Goal: Use online tool/utility: Utilize a website feature to perform a specific function

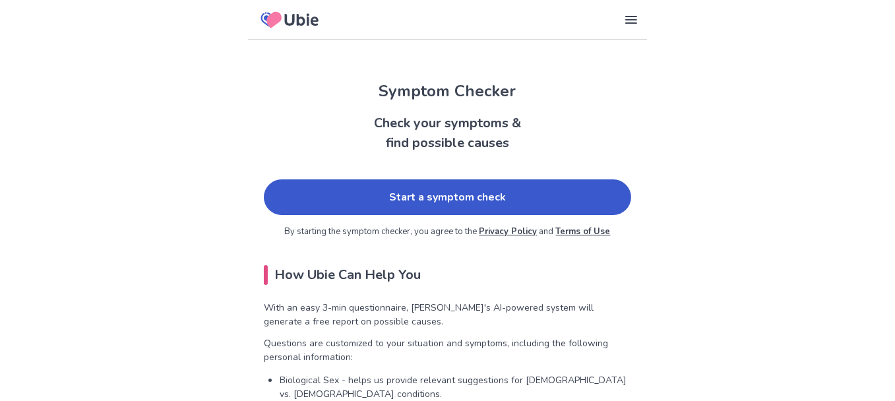
click at [432, 196] on link "Start a symptom check" at bounding box center [447, 197] width 367 height 36
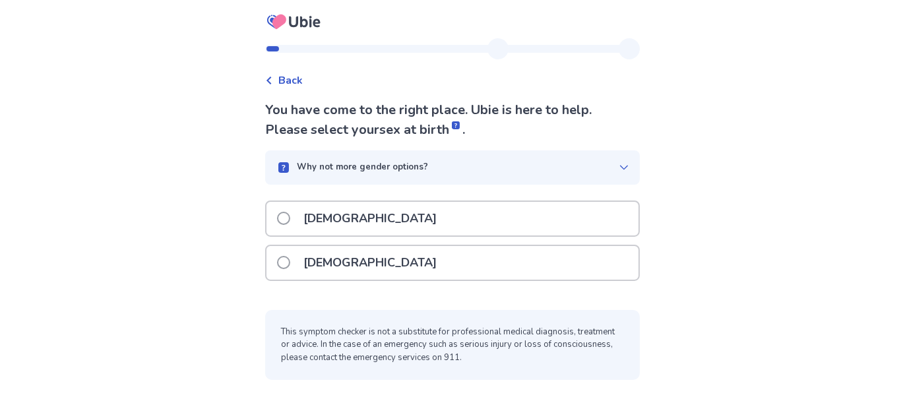
click at [287, 221] on span at bounding box center [283, 218] width 13 height 13
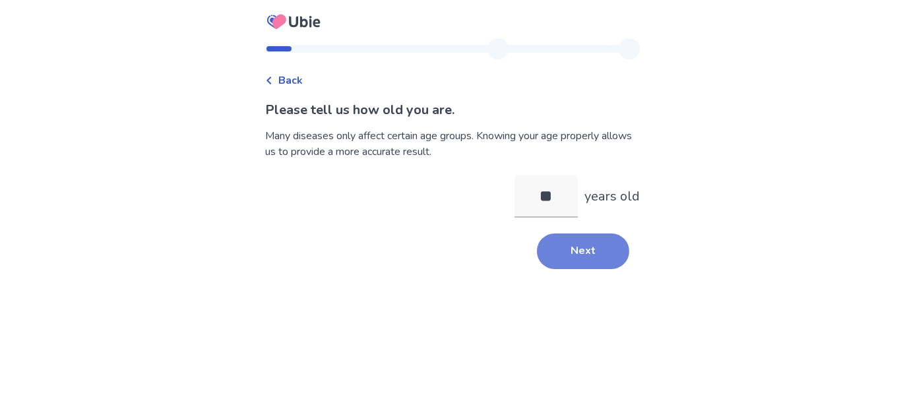
type input "**"
click at [578, 247] on button "Next" at bounding box center [583, 252] width 92 height 36
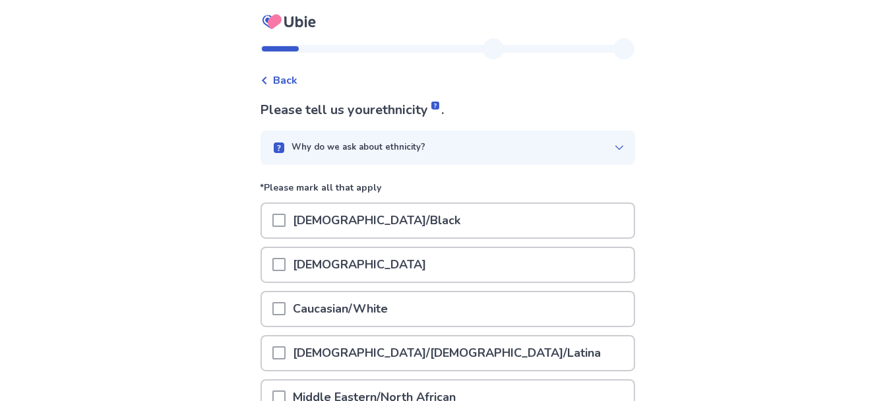
click at [286, 307] on span at bounding box center [278, 308] width 13 height 13
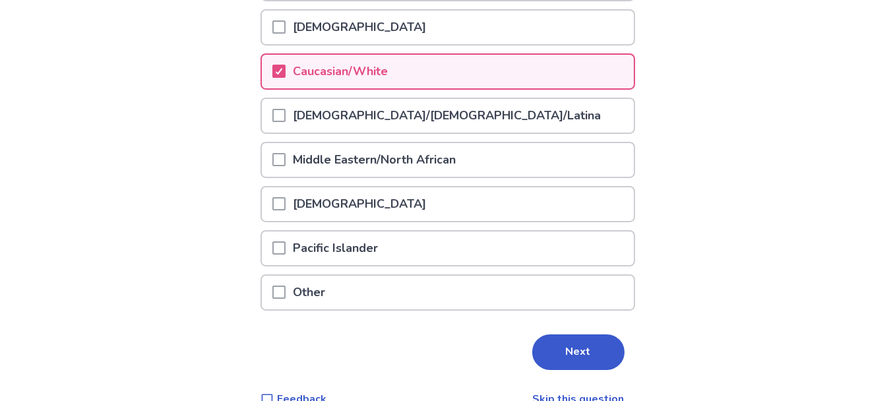
scroll to position [257, 0]
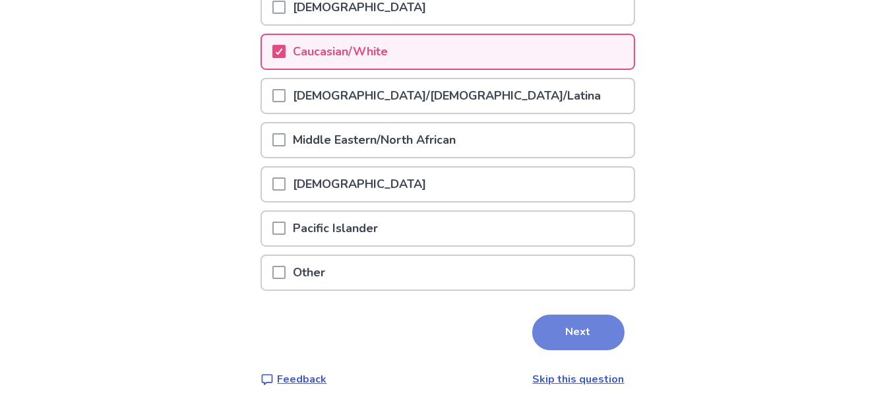
click at [577, 328] on button "Next" at bounding box center [578, 333] width 92 height 36
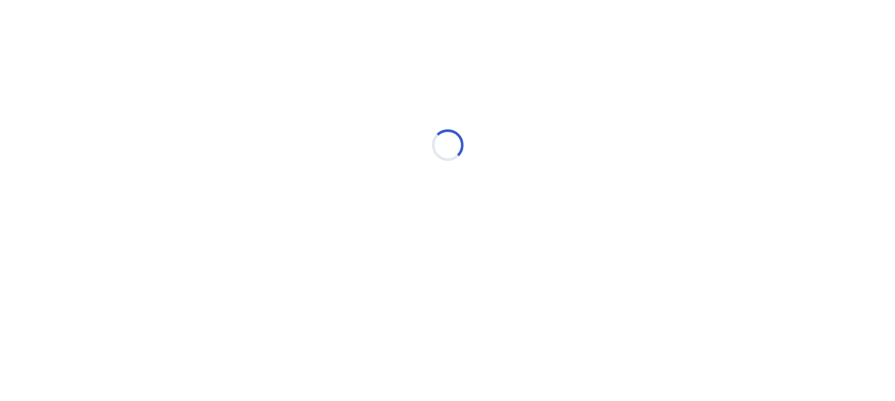
scroll to position [0, 0]
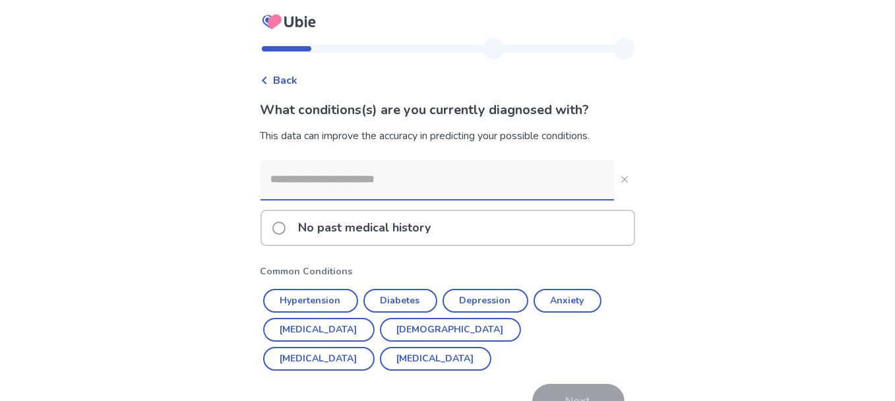
click at [276, 184] on input at bounding box center [438, 180] width 354 height 40
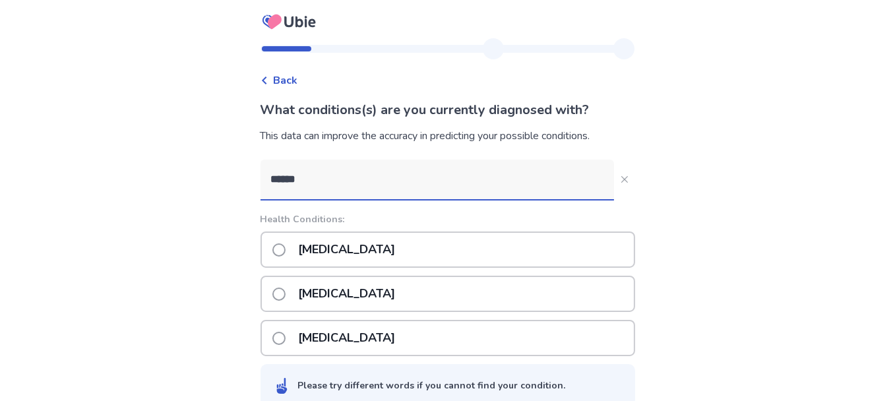
type input "******"
click at [286, 292] on span at bounding box center [278, 294] width 13 height 13
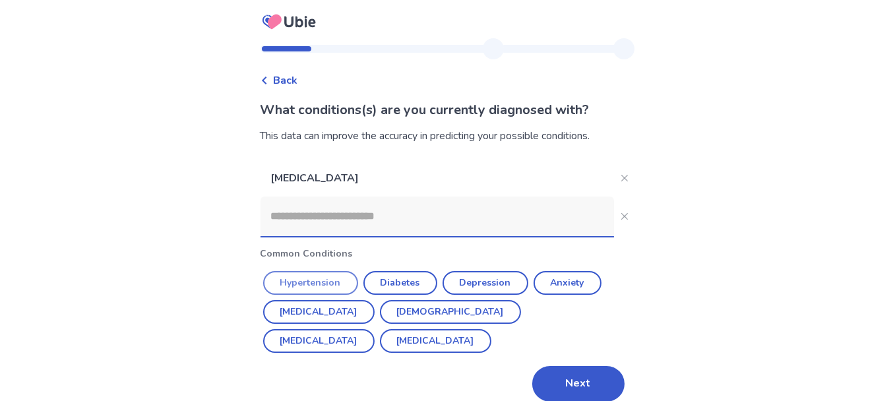
click at [313, 284] on button "Hypertension" at bounding box center [310, 283] width 95 height 24
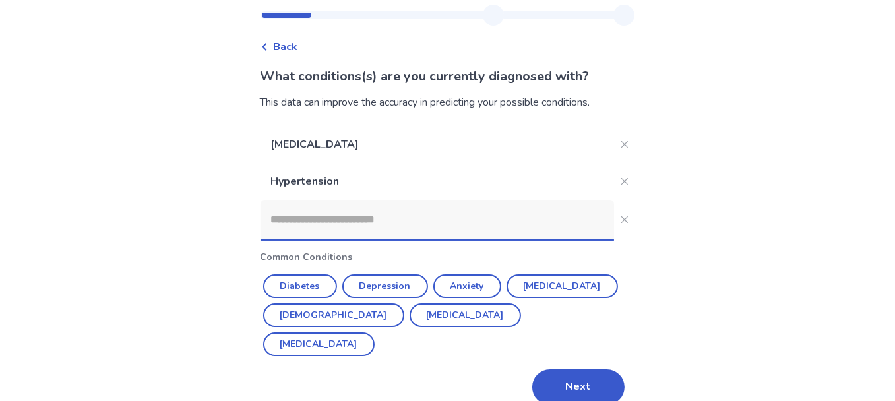
scroll to position [53, 0]
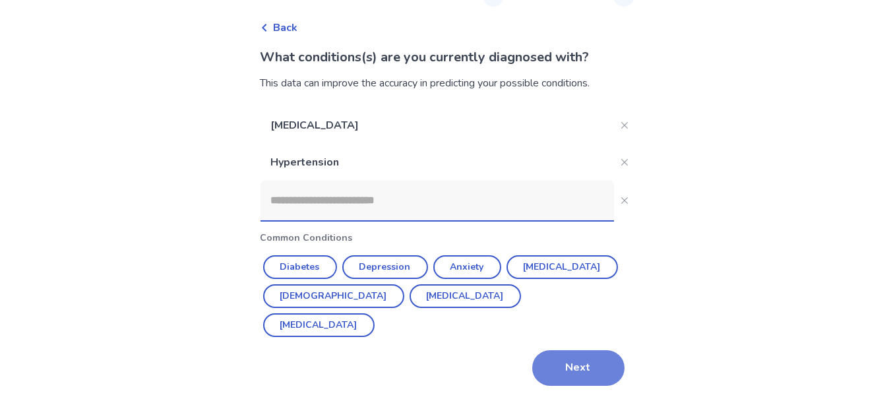
click at [571, 366] on button "Next" at bounding box center [578, 368] width 92 height 36
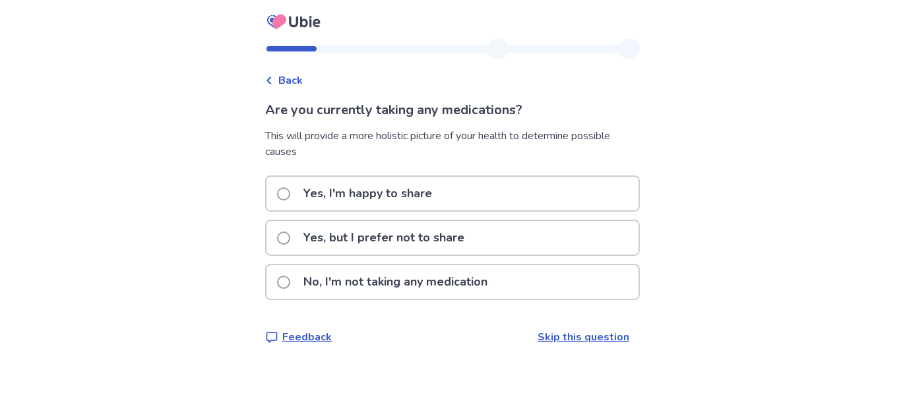
click at [290, 195] on span at bounding box center [283, 193] width 13 height 13
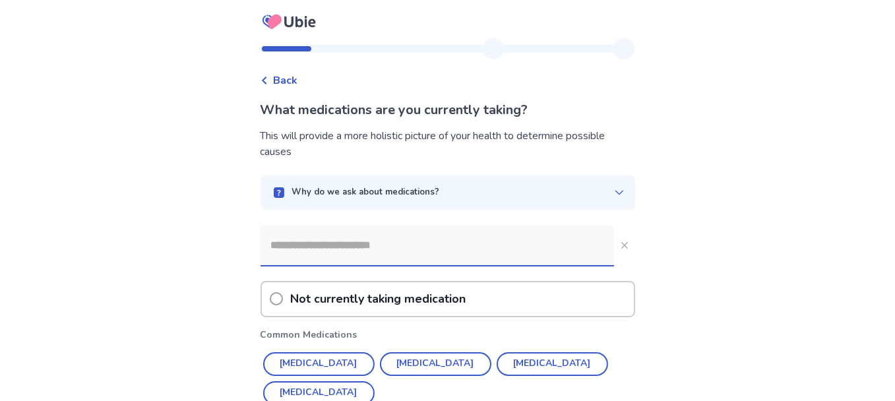
click at [365, 247] on input at bounding box center [438, 246] width 354 height 40
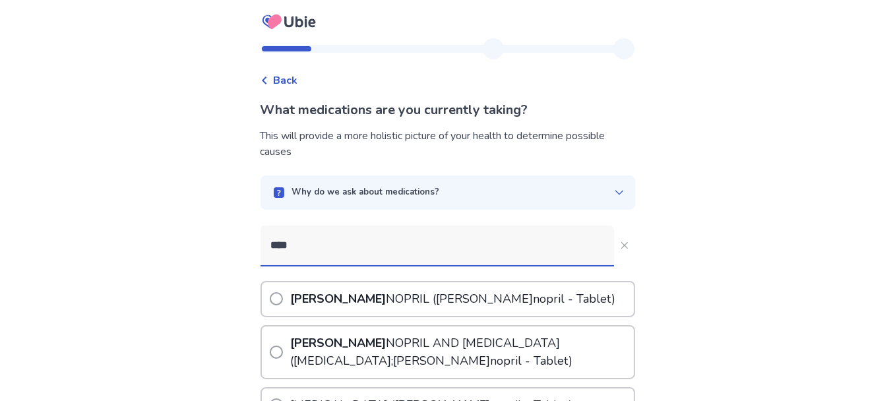
type input "****"
click at [280, 302] on span at bounding box center [276, 298] width 13 height 13
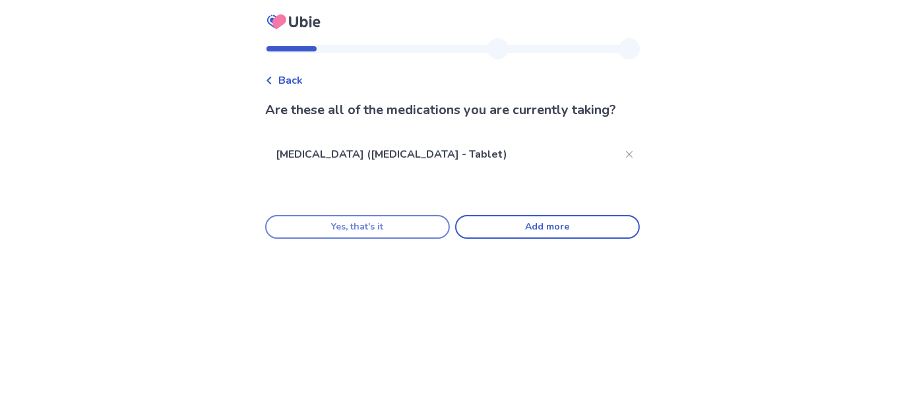
click at [376, 230] on button "Yes, that's it" at bounding box center [357, 227] width 185 height 24
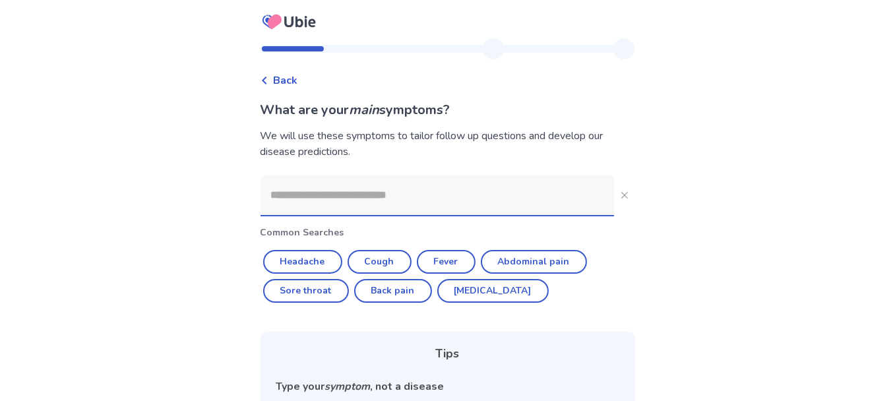
click at [282, 195] on input at bounding box center [438, 195] width 354 height 40
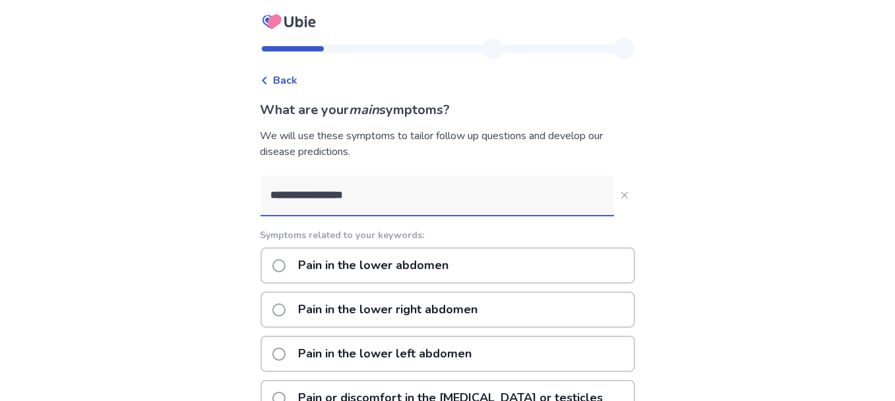
type input "**********"
click at [284, 309] on span at bounding box center [278, 309] width 13 height 13
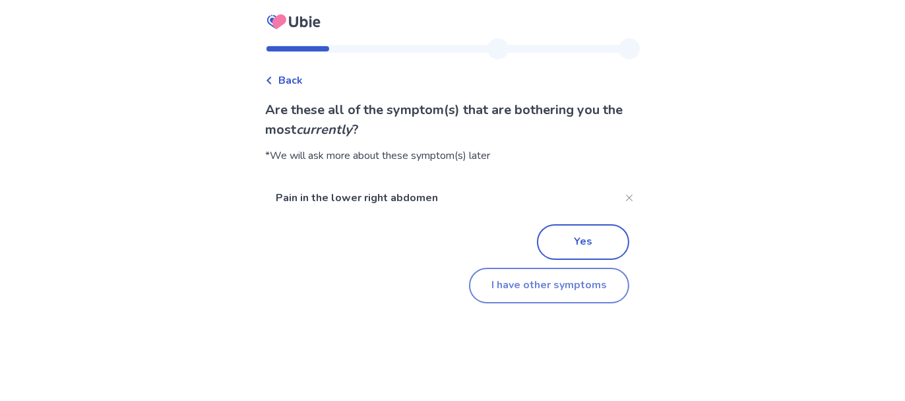
click at [535, 290] on button "I have other symptoms" at bounding box center [549, 286] width 160 height 36
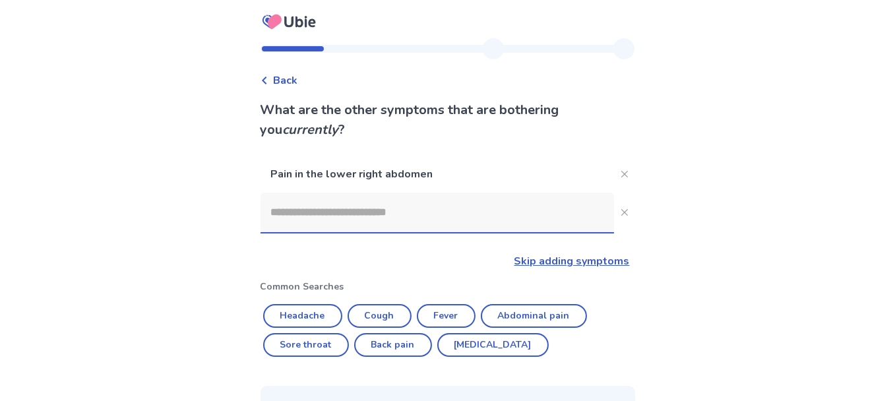
click at [321, 220] on input at bounding box center [438, 213] width 354 height 40
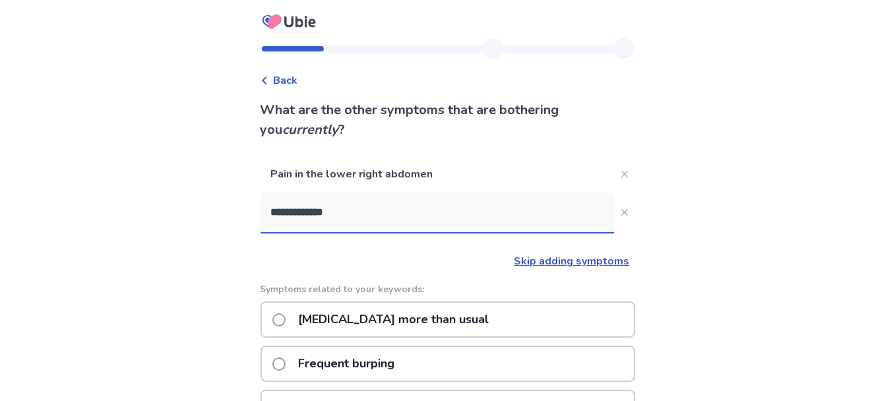
scroll to position [132, 0]
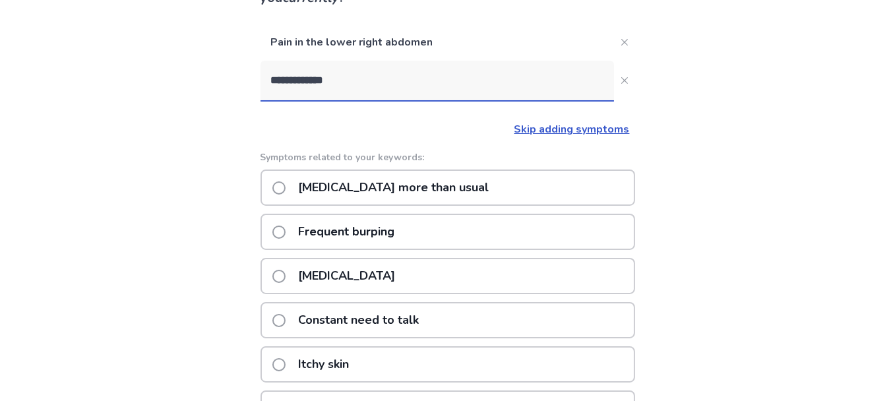
type input "**********"
click at [286, 187] on span at bounding box center [278, 187] width 13 height 13
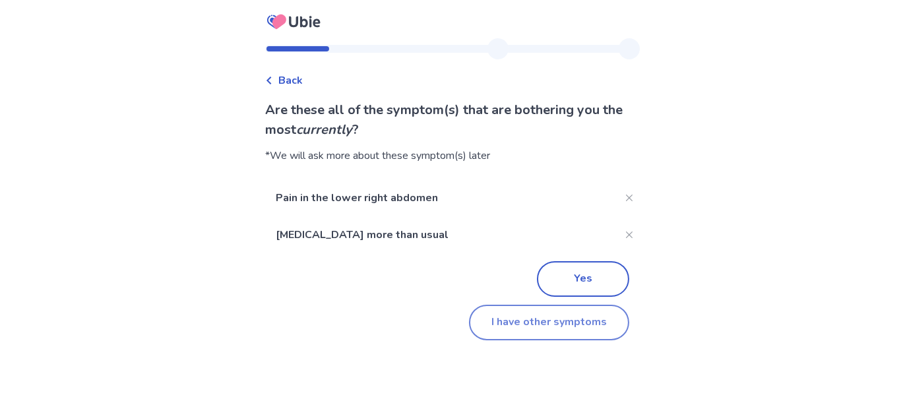
click at [539, 325] on button "I have other symptoms" at bounding box center [549, 323] width 160 height 36
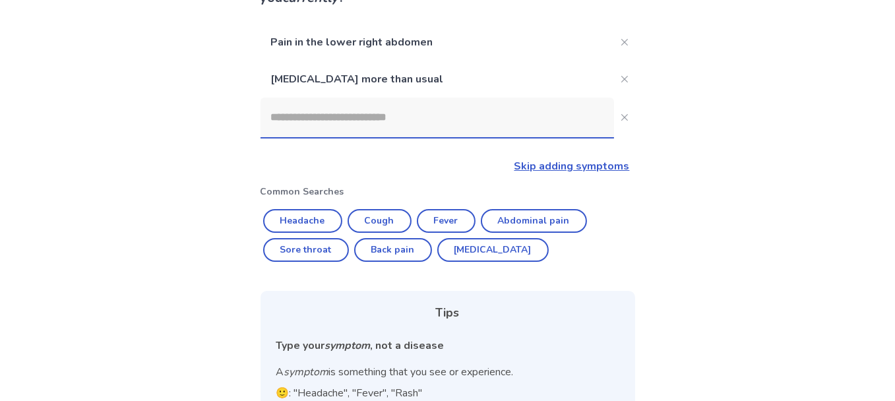
click at [297, 119] on input at bounding box center [438, 118] width 354 height 40
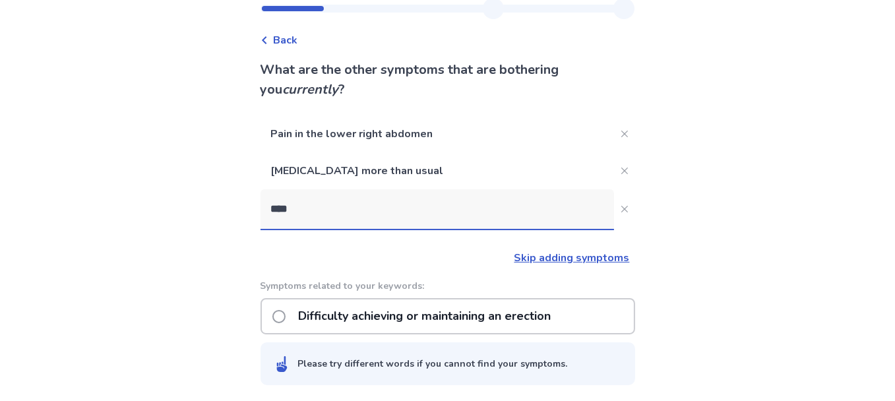
scroll to position [39, 0]
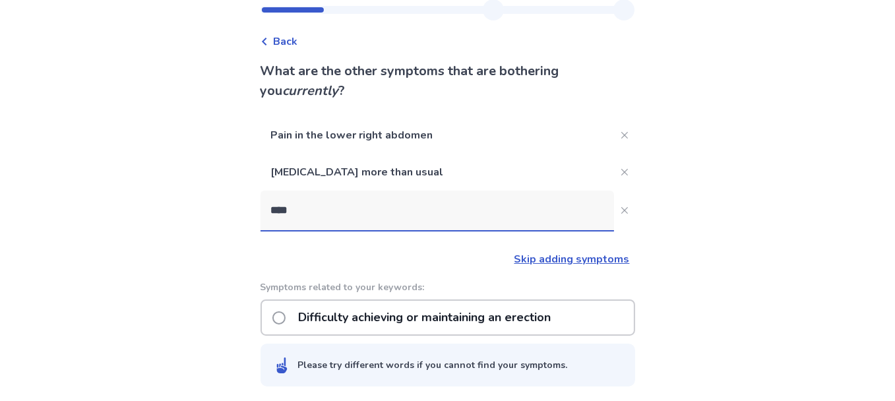
type input "****"
click at [286, 317] on span at bounding box center [278, 317] width 13 height 13
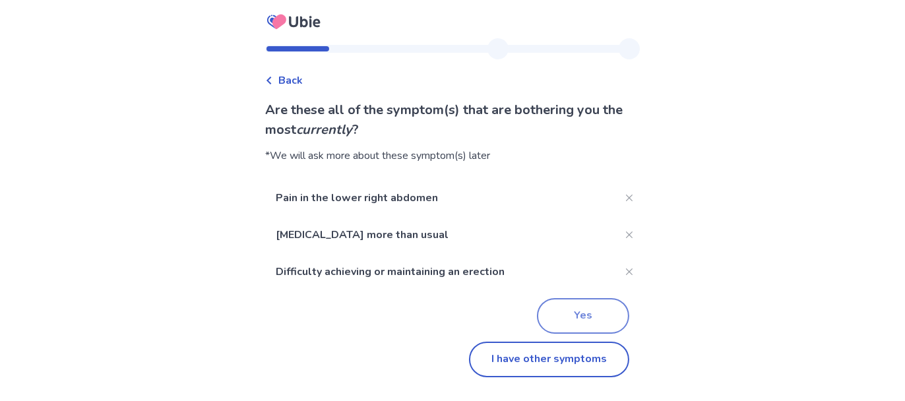
click at [562, 315] on button "Yes" at bounding box center [583, 316] width 92 height 36
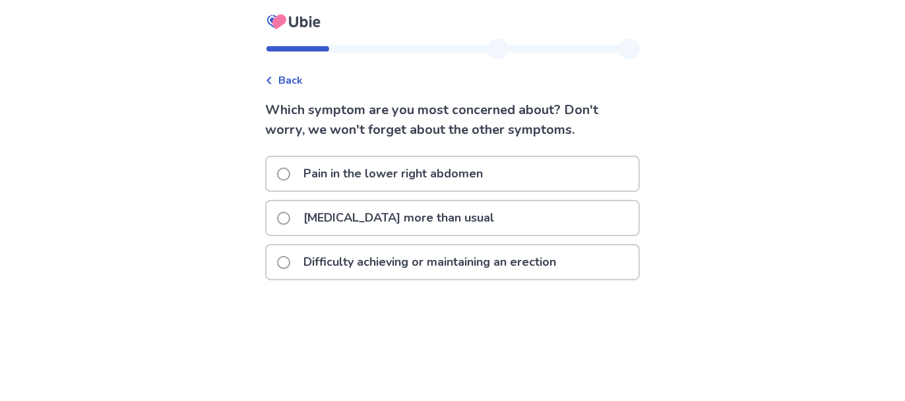
click at [290, 171] on span at bounding box center [283, 174] width 13 height 13
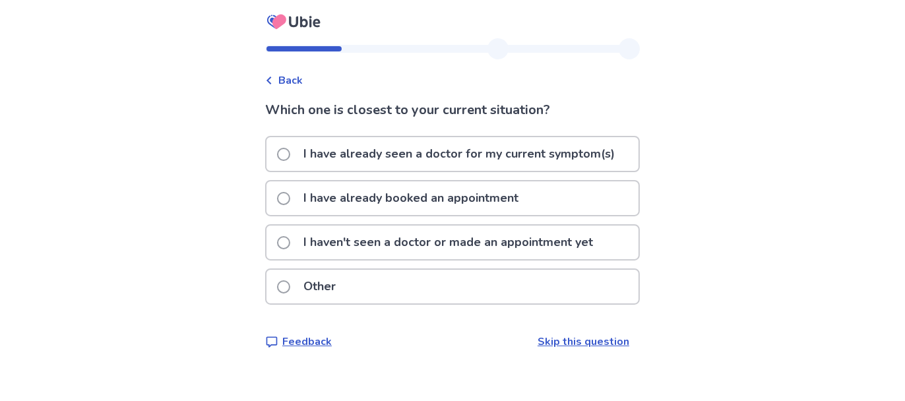
click at [287, 243] on span at bounding box center [283, 242] width 13 height 13
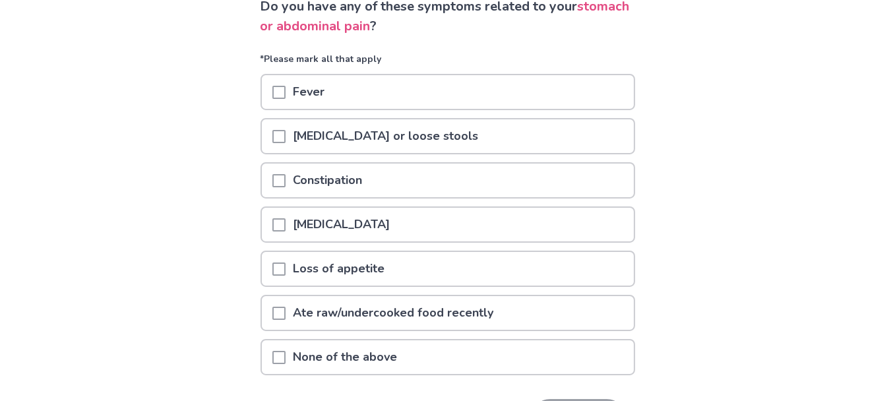
scroll to position [132, 0]
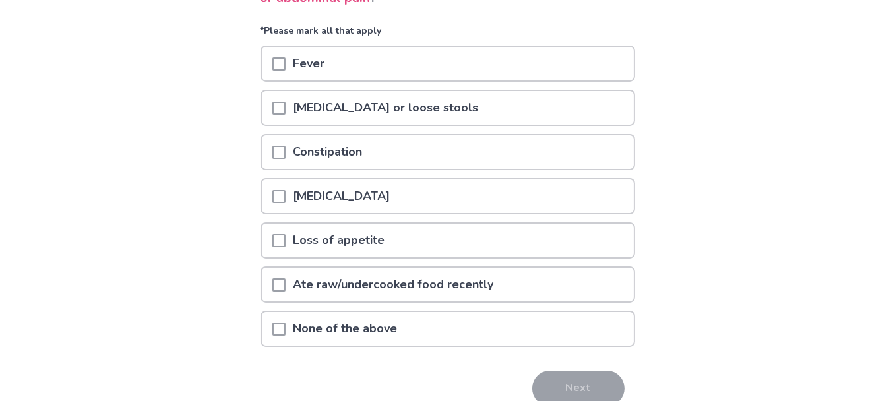
click at [282, 327] on span at bounding box center [278, 329] width 13 height 13
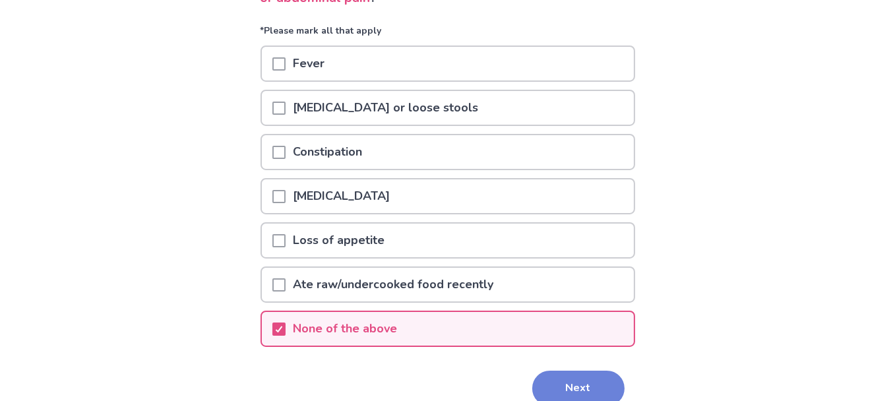
click at [579, 377] on button "Next" at bounding box center [578, 389] width 92 height 36
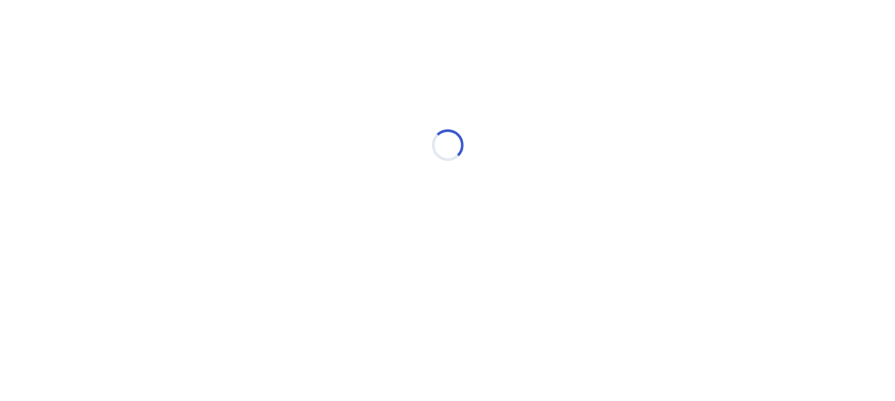
scroll to position [0, 0]
select select "*"
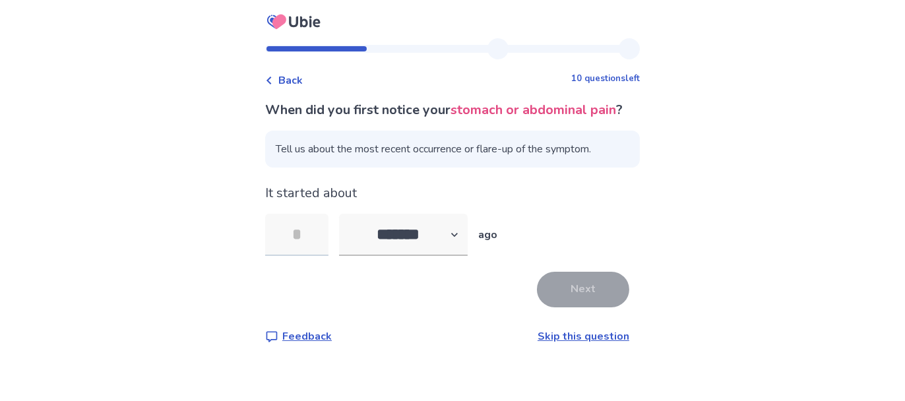
drag, startPoint x: 313, startPoint y: 255, endPoint x: 292, endPoint y: 266, distance: 23.9
click at [292, 256] on input "tel" at bounding box center [296, 235] width 63 height 42
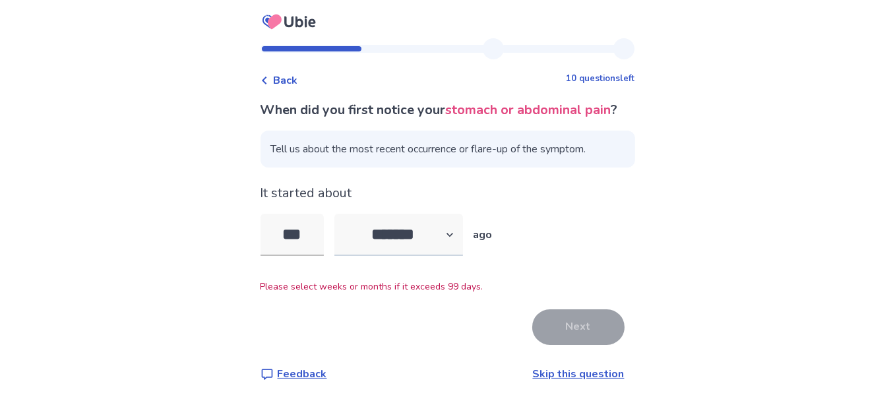
type input "***"
click at [456, 251] on select "******* ****** ******* ******** *******" at bounding box center [398, 235] width 129 height 42
select select "*"
click at [342, 233] on select "******* ****** ******* ******** *******" at bounding box center [398, 235] width 129 height 42
drag, startPoint x: 315, startPoint y: 251, endPoint x: 241, endPoint y: 257, distance: 74.1
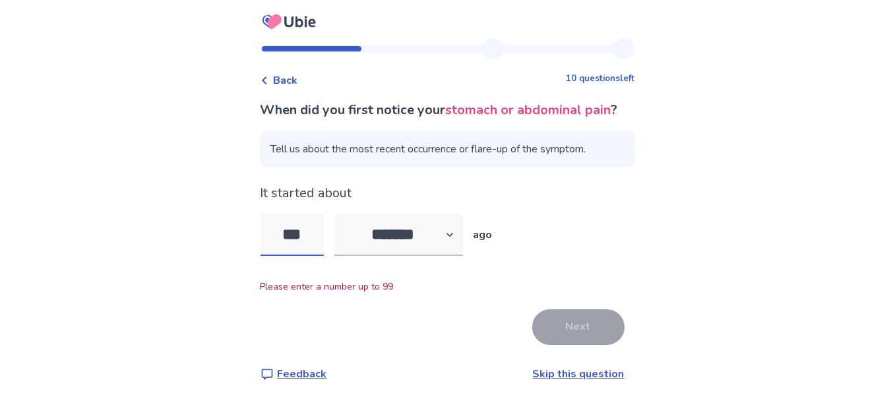
click at [241, 257] on div "Back 10 questions left When did you first notice your stomach or abdominal pain…" at bounding box center [447, 201] width 895 height 403
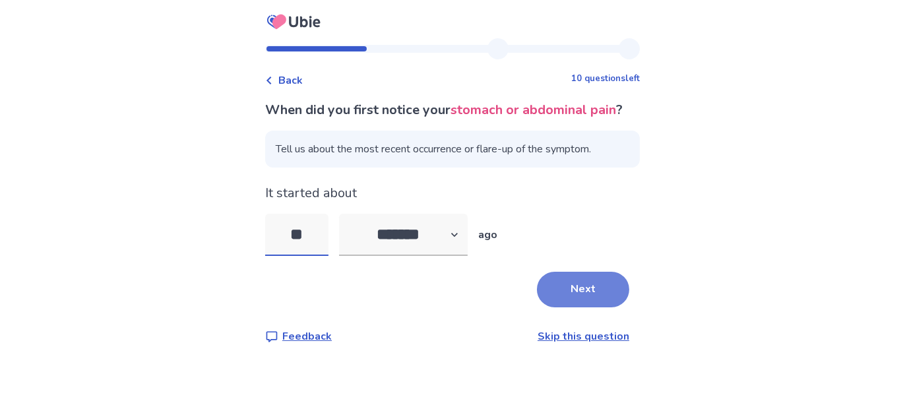
type input "**"
click at [571, 307] on button "Next" at bounding box center [583, 290] width 92 height 36
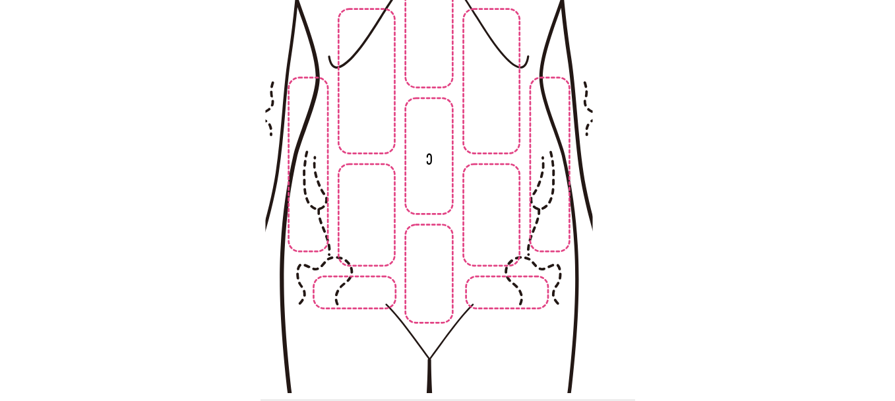
scroll to position [264, 0]
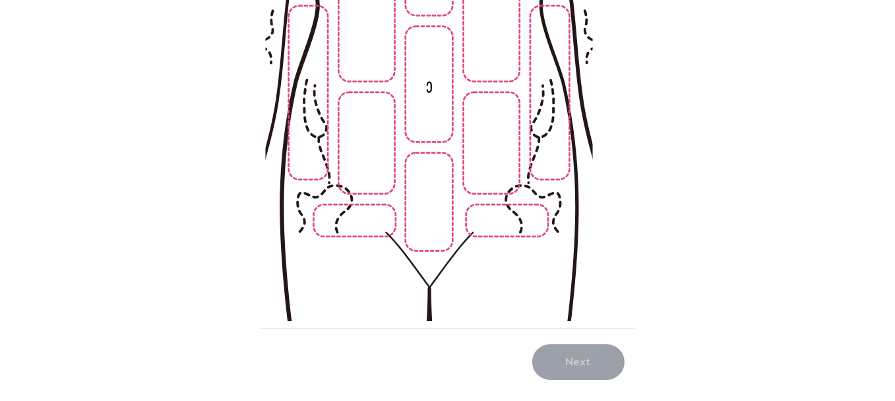
click at [366, 230] on img at bounding box center [429, 100] width 674 height 456
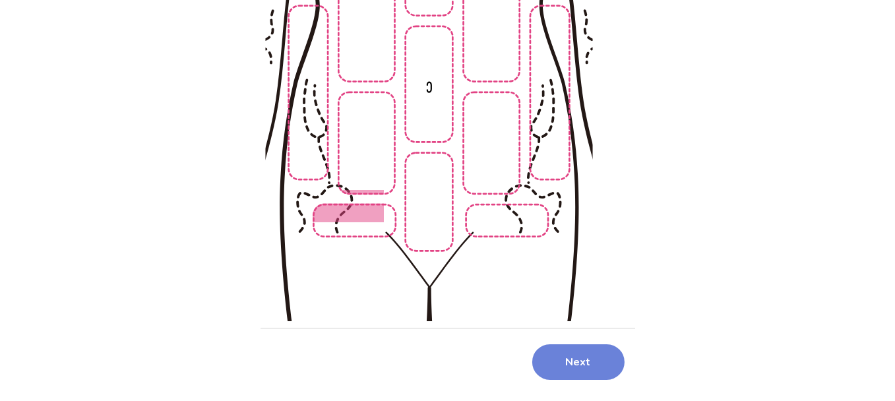
click at [574, 361] on button "Next" at bounding box center [578, 362] width 92 height 36
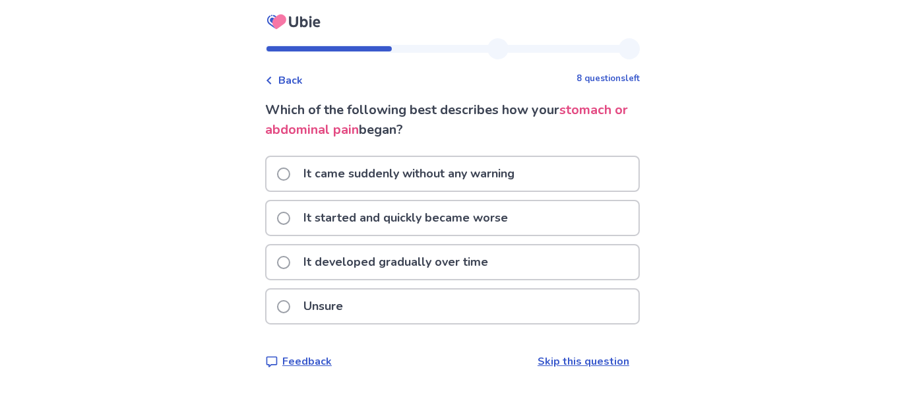
click at [289, 256] on span at bounding box center [283, 262] width 13 height 13
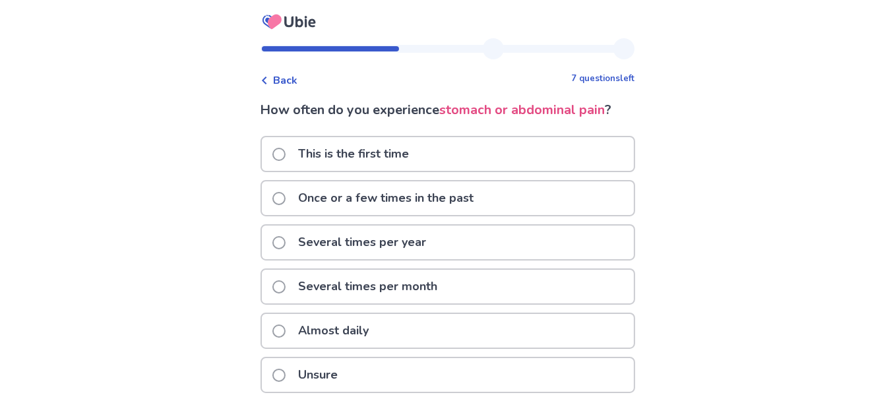
click at [286, 330] on span at bounding box center [278, 331] width 13 height 13
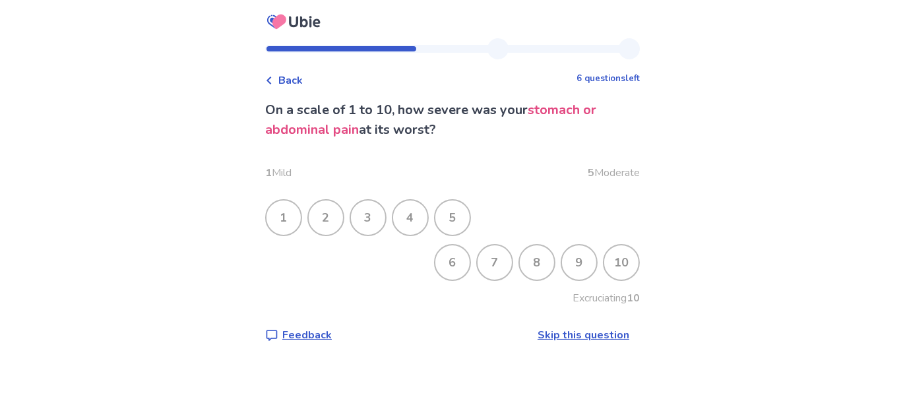
click at [451, 265] on div "6" at bounding box center [452, 262] width 34 height 34
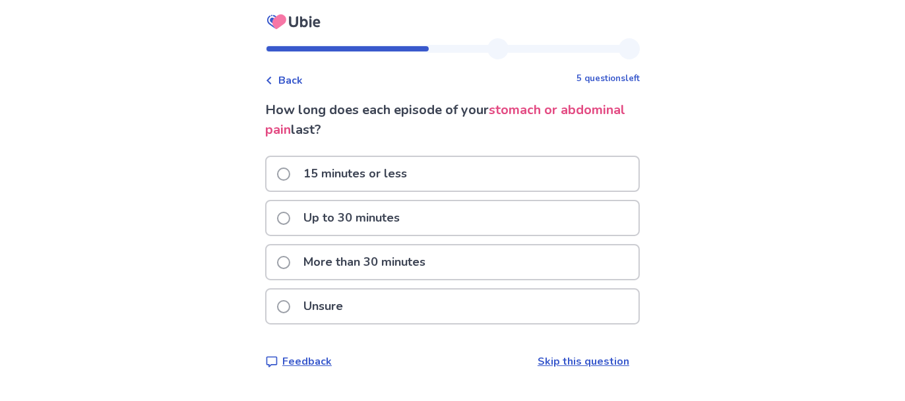
click at [289, 260] on span at bounding box center [283, 262] width 13 height 13
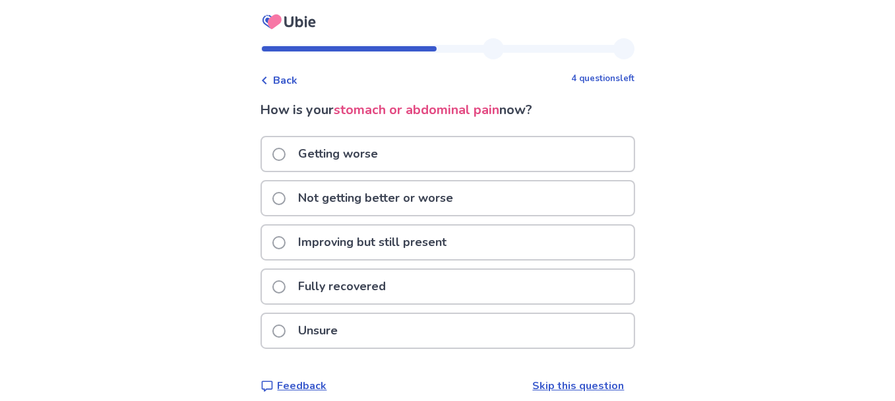
click at [286, 197] on span at bounding box center [278, 198] width 13 height 13
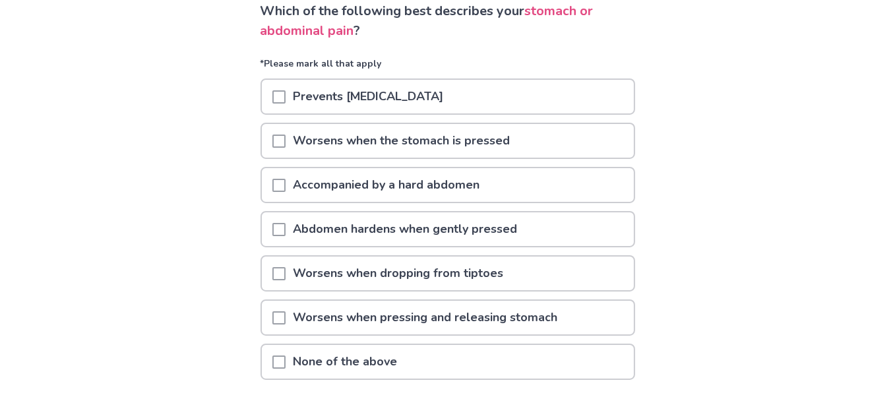
scroll to position [132, 0]
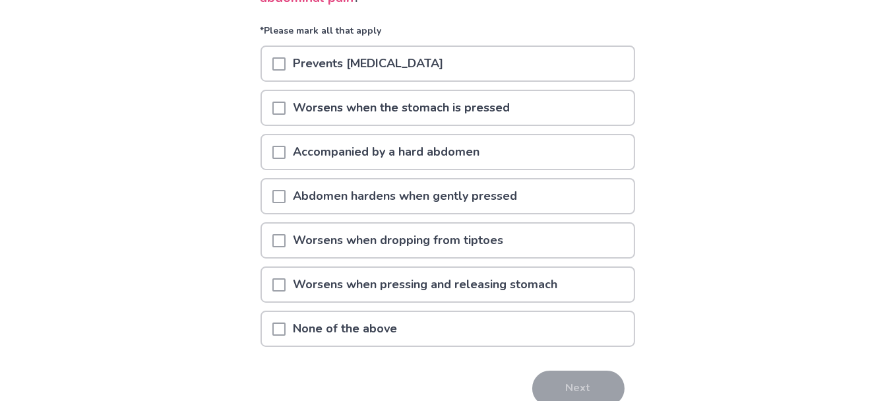
click at [282, 325] on span at bounding box center [278, 329] width 13 height 13
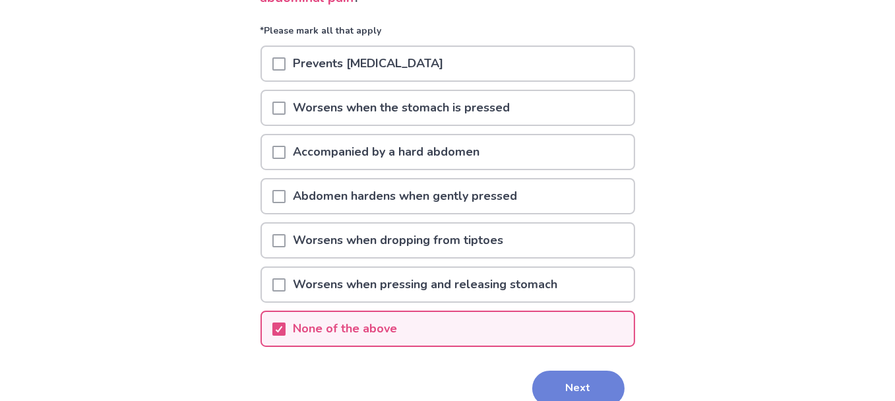
click at [565, 385] on button "Next" at bounding box center [578, 389] width 92 height 36
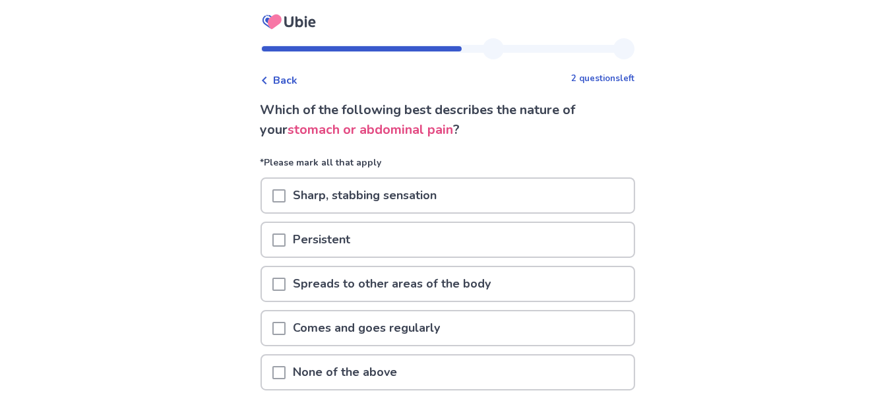
click at [286, 239] on span at bounding box center [278, 240] width 13 height 13
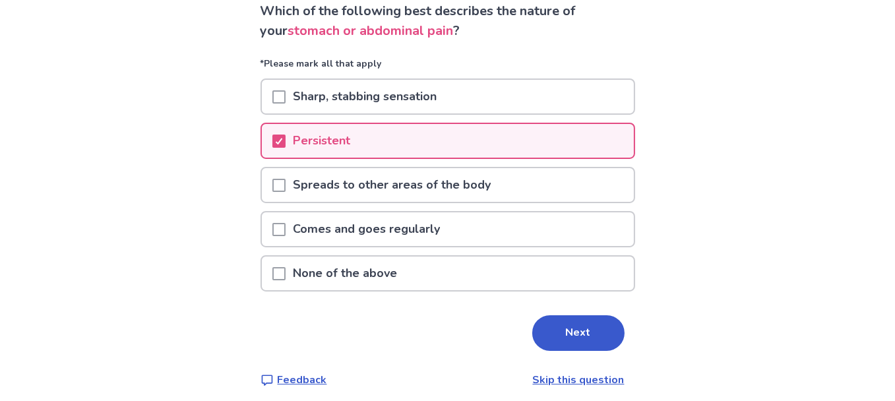
scroll to position [102, 0]
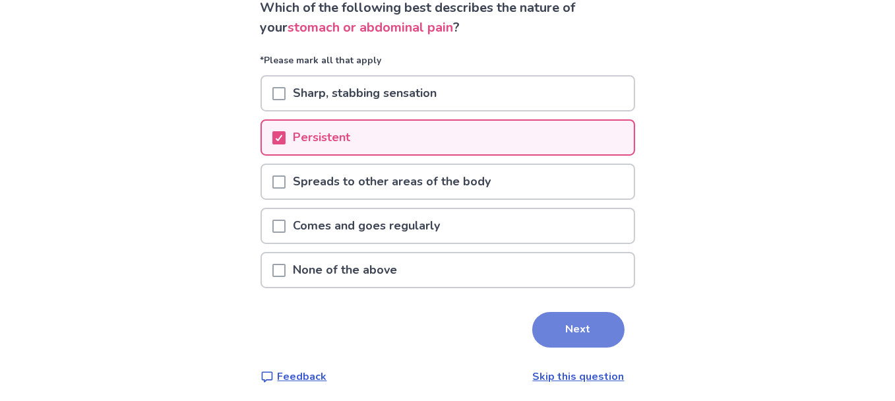
click at [563, 325] on button "Next" at bounding box center [578, 330] width 92 height 36
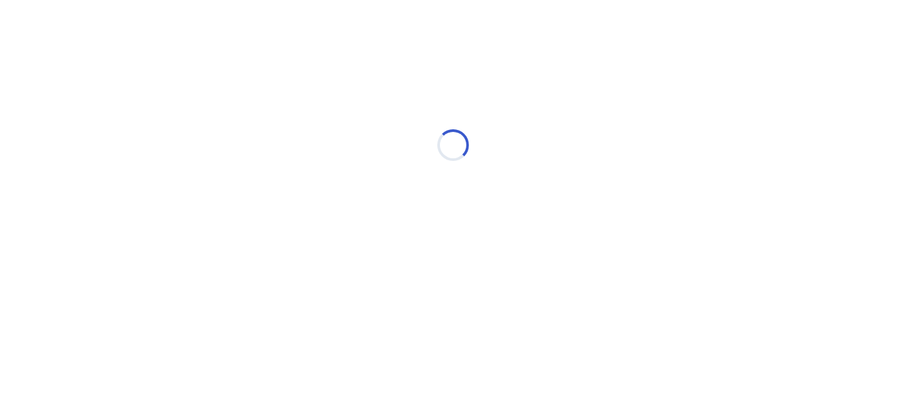
scroll to position [0, 0]
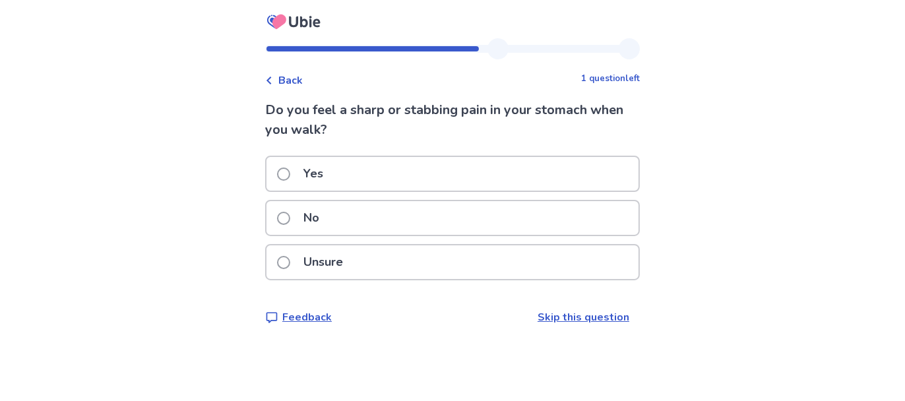
click at [288, 218] on span at bounding box center [283, 218] width 13 height 13
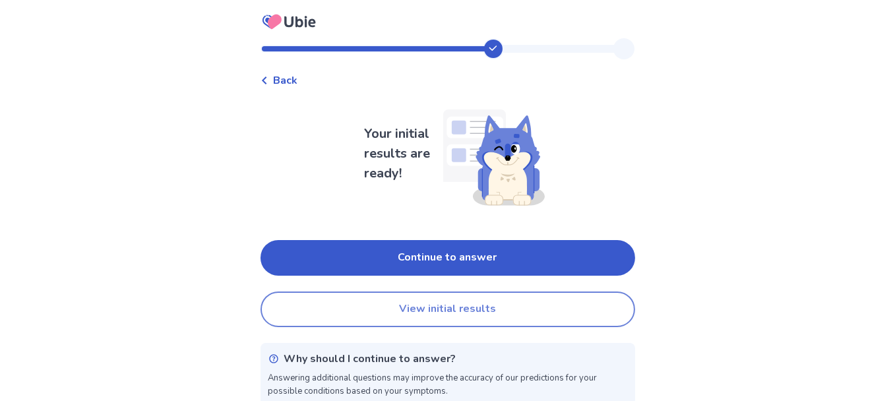
click at [460, 309] on button "View initial results" at bounding box center [448, 310] width 375 height 36
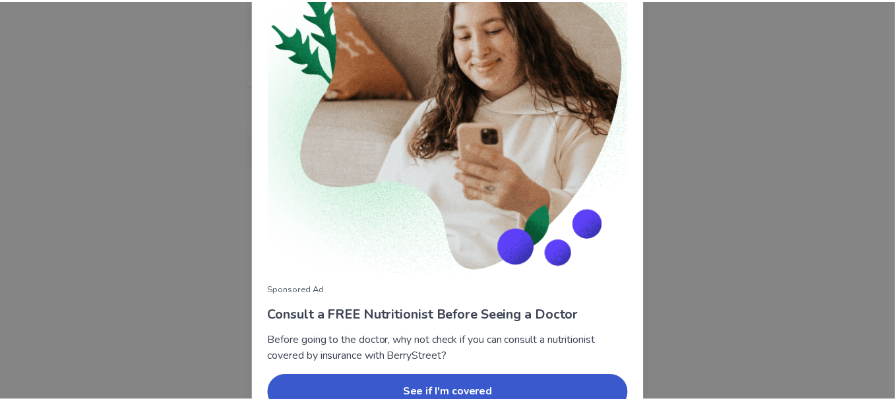
scroll to position [175, 0]
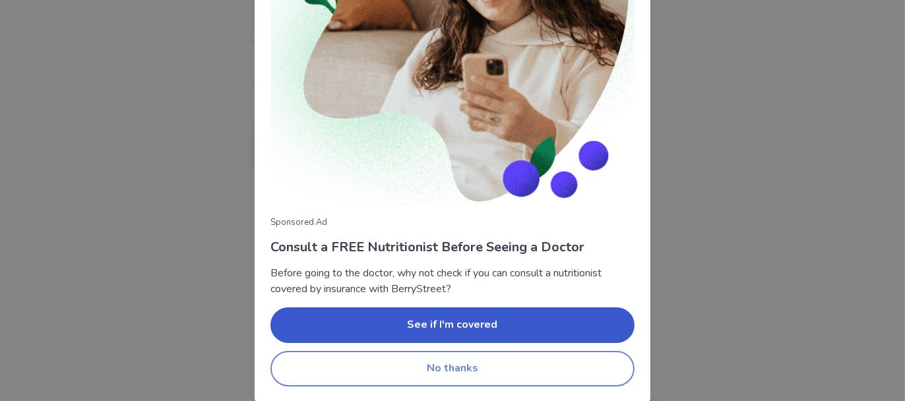
click at [447, 365] on button "No thanks" at bounding box center [452, 369] width 364 height 36
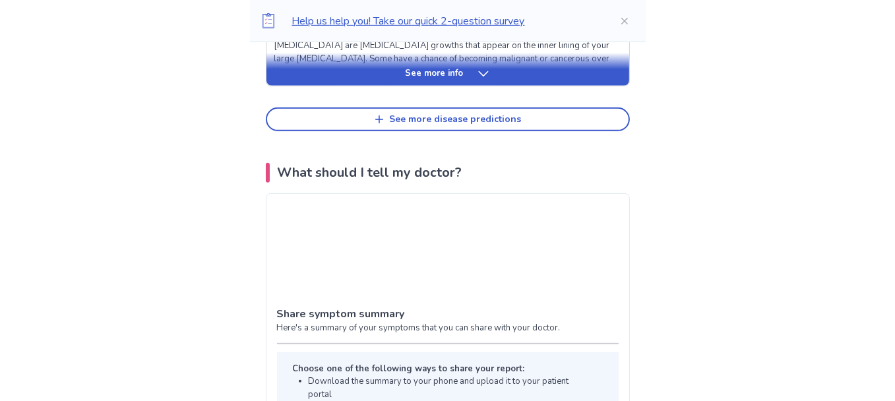
scroll to position [792, 0]
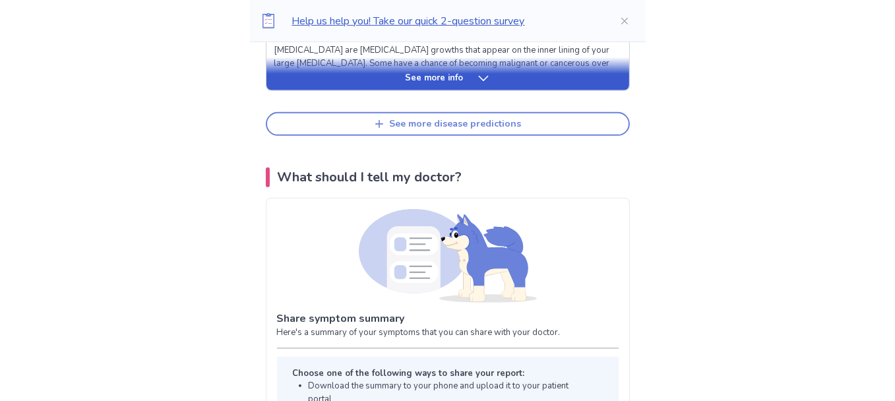
click at [425, 121] on div "See more disease predictions" at bounding box center [456, 124] width 132 height 11
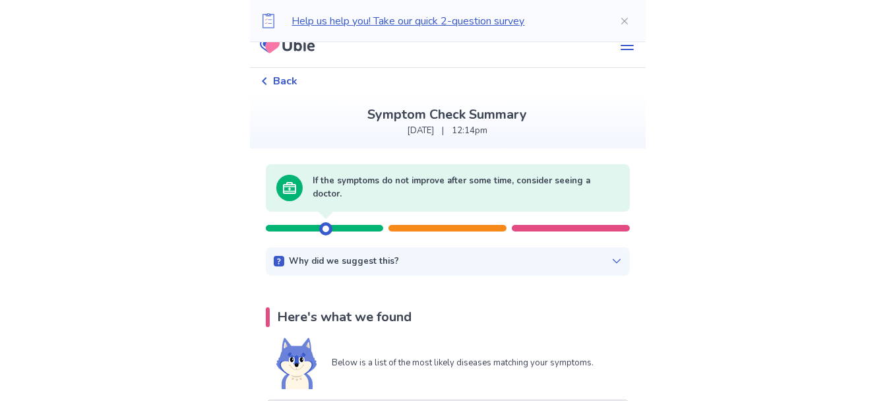
scroll to position [0, 0]
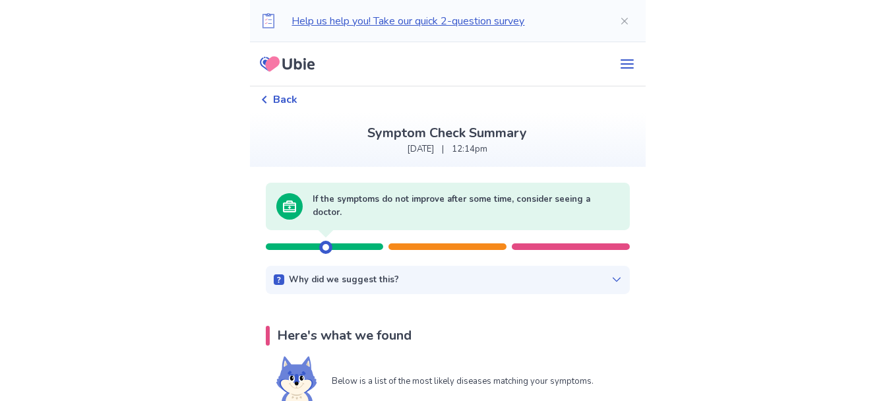
click at [266, 100] on icon at bounding box center [264, 100] width 5 height 8
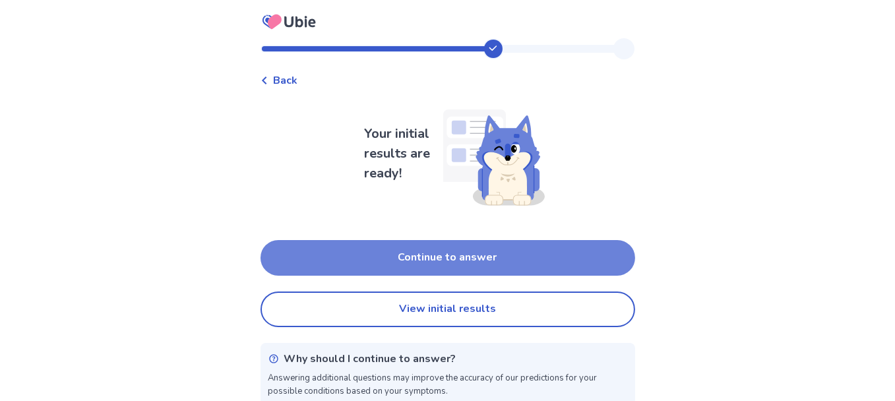
click at [456, 260] on button "Continue to answer" at bounding box center [448, 258] width 375 height 36
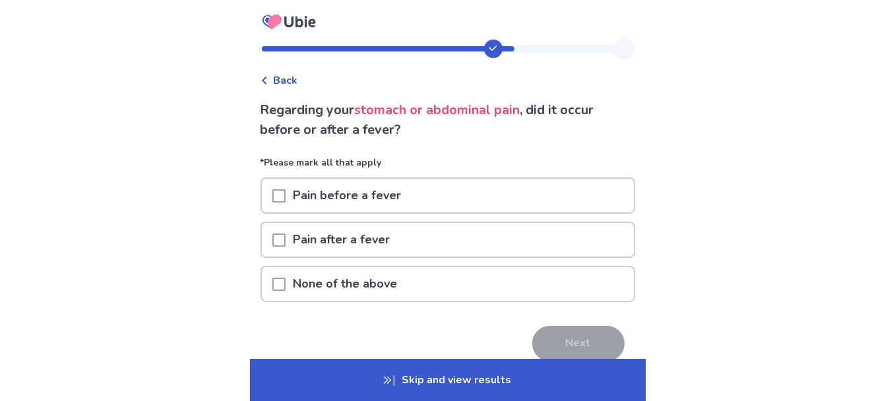
click at [286, 284] on span at bounding box center [278, 284] width 13 height 13
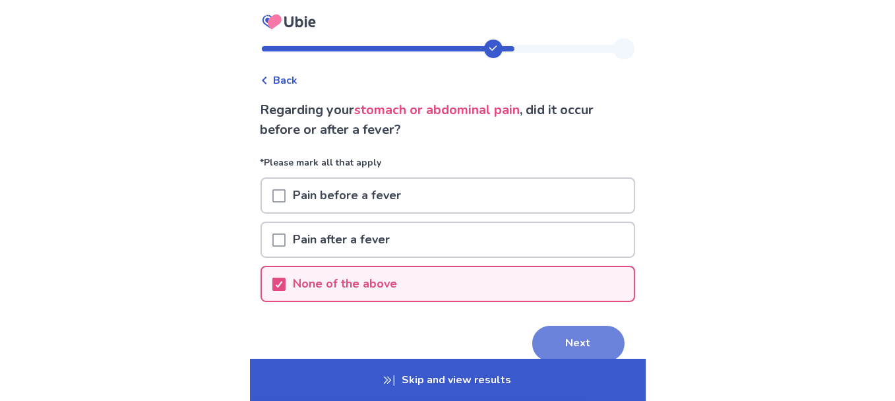
click at [564, 332] on button "Next" at bounding box center [578, 344] width 92 height 36
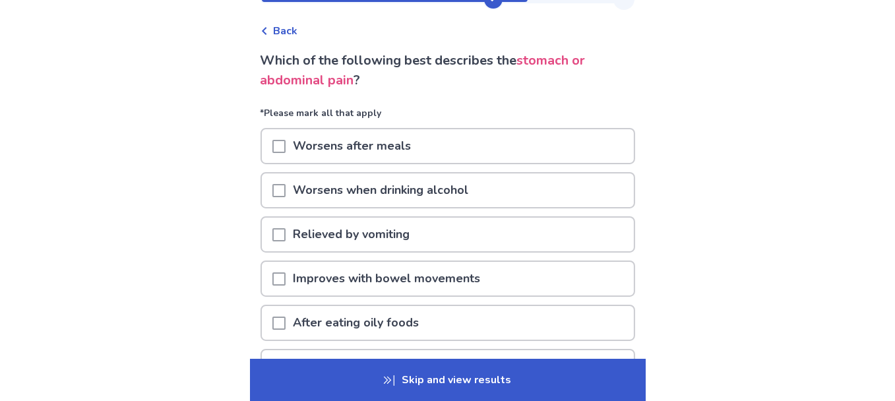
scroll to position [132, 0]
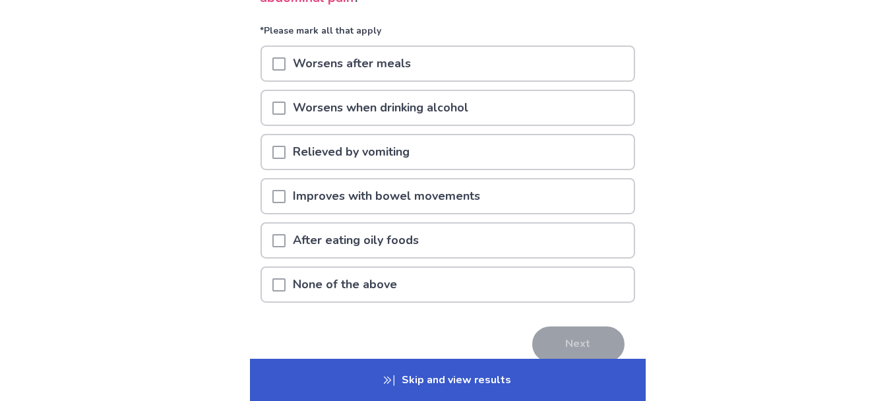
click at [284, 281] on span at bounding box center [278, 284] width 13 height 13
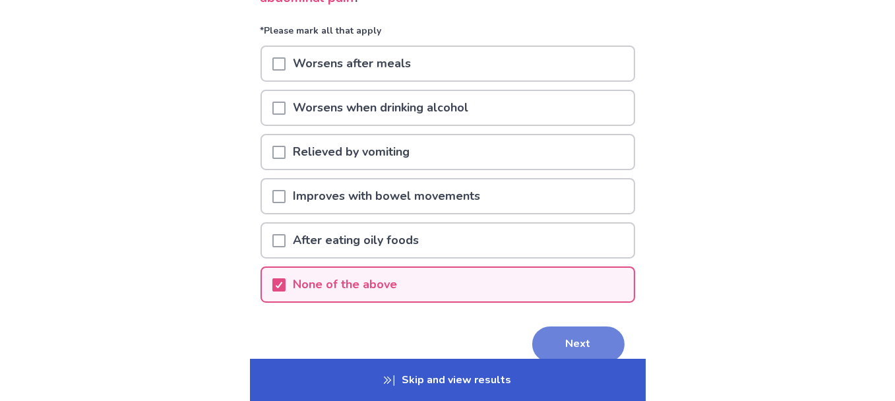
click at [560, 338] on button "Next" at bounding box center [578, 345] width 92 height 36
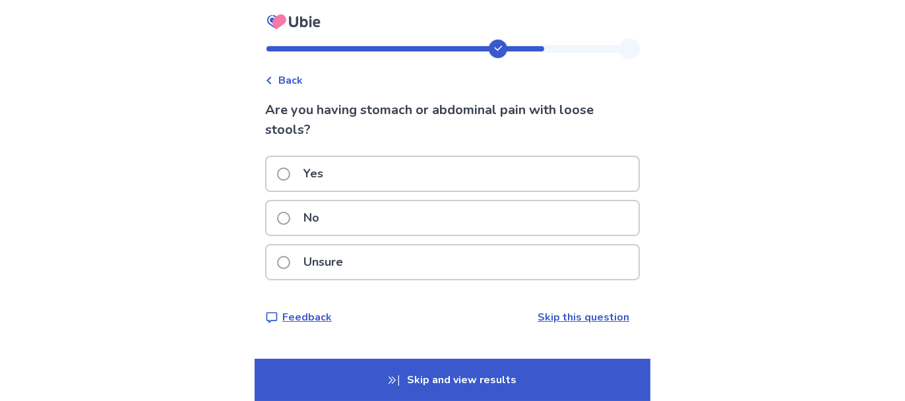
click at [288, 223] on label "No" at bounding box center [302, 218] width 50 height 34
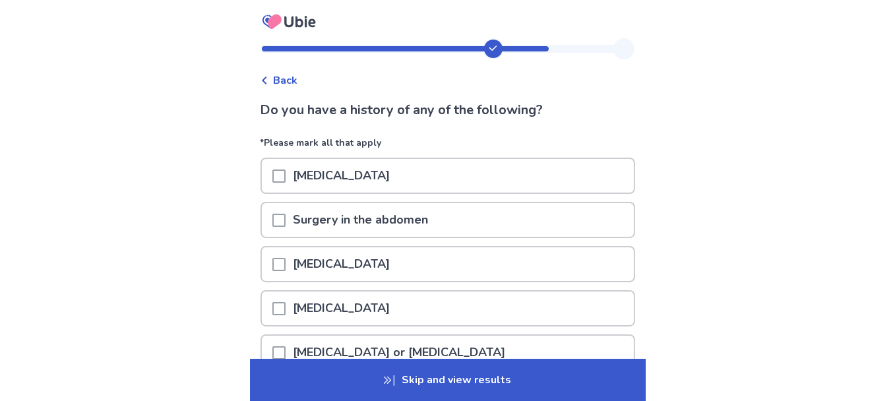
scroll to position [132, 0]
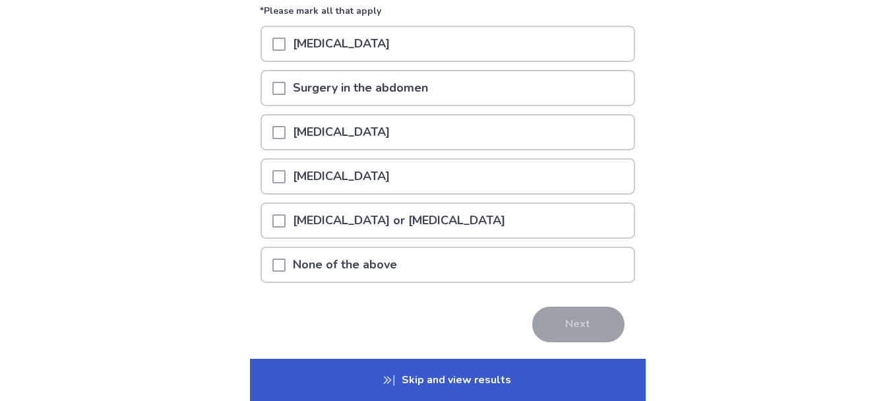
click at [282, 260] on span at bounding box center [278, 265] width 13 height 13
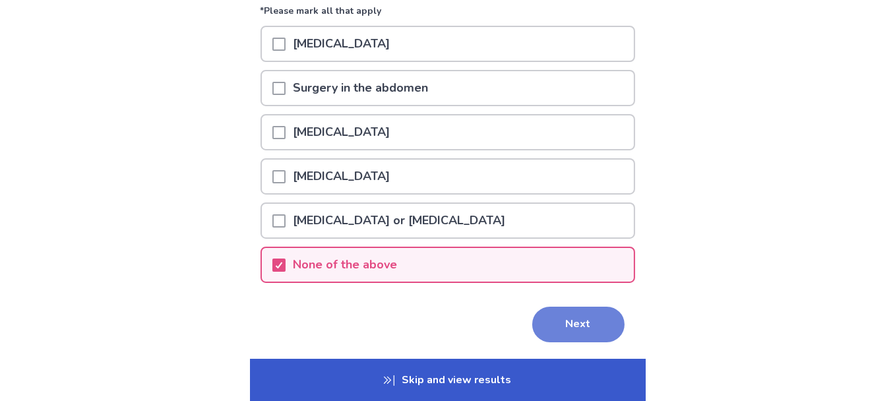
click at [560, 319] on button "Next" at bounding box center [578, 325] width 92 height 36
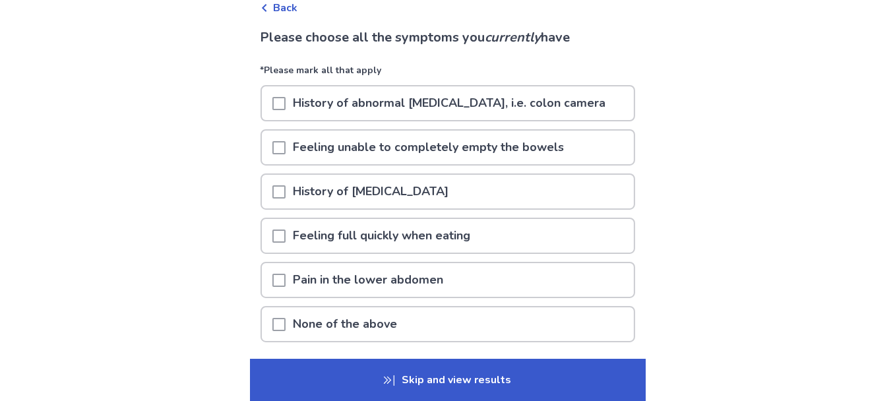
scroll to position [132, 0]
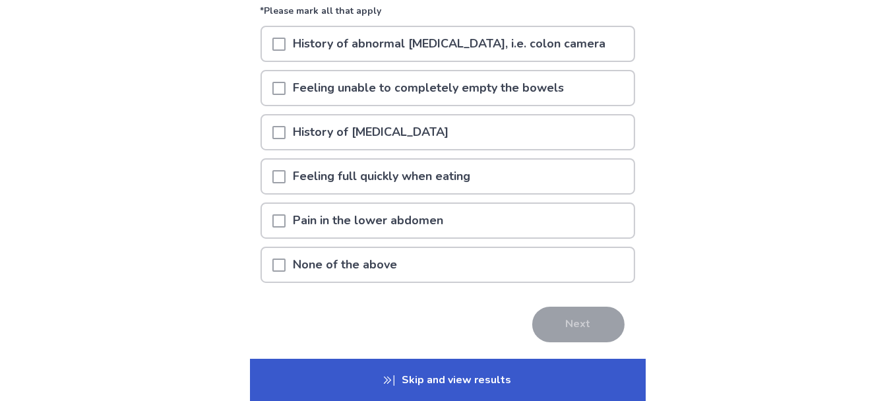
click at [286, 219] on span at bounding box center [278, 220] width 13 height 13
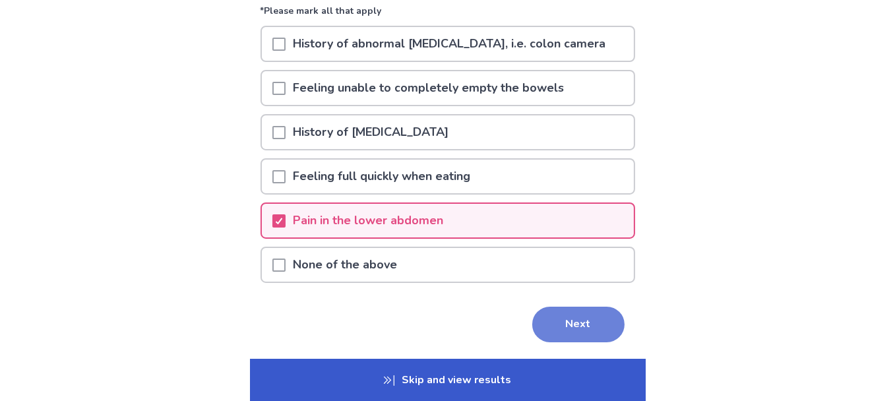
click at [576, 321] on button "Next" at bounding box center [578, 325] width 92 height 36
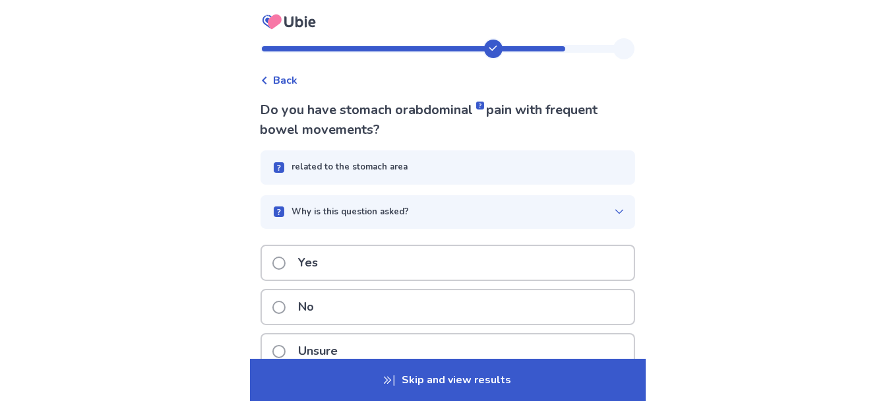
click at [286, 307] on span at bounding box center [278, 307] width 13 height 13
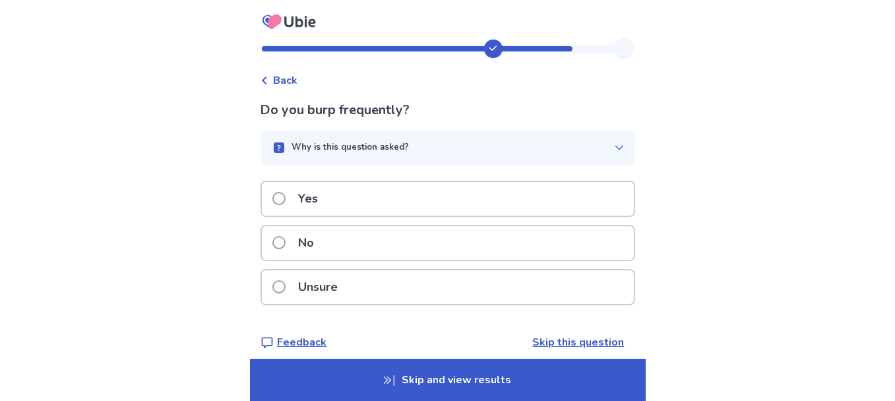
click at [285, 242] on span at bounding box center [278, 242] width 13 height 13
click at [286, 197] on span at bounding box center [278, 198] width 13 height 13
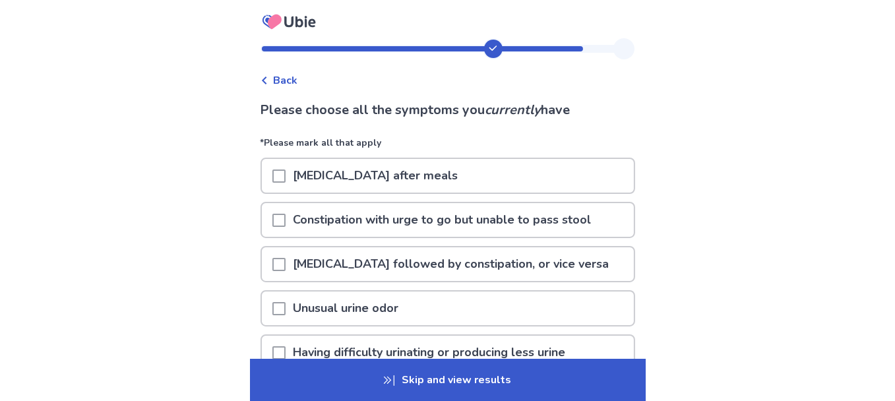
scroll to position [132, 0]
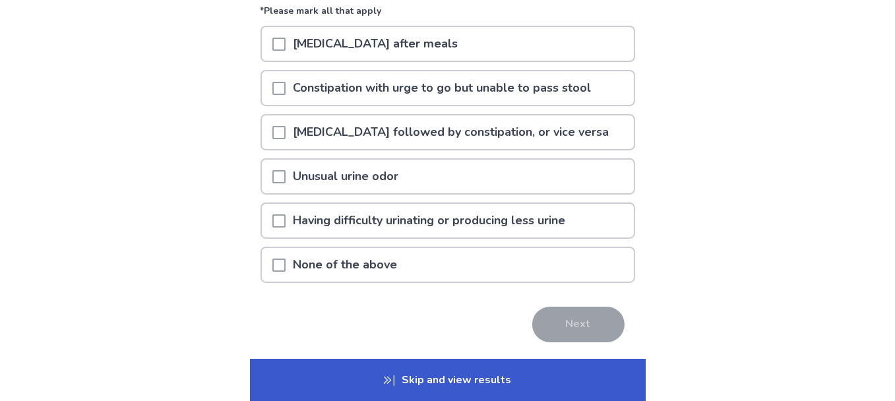
click at [286, 261] on span at bounding box center [278, 265] width 13 height 13
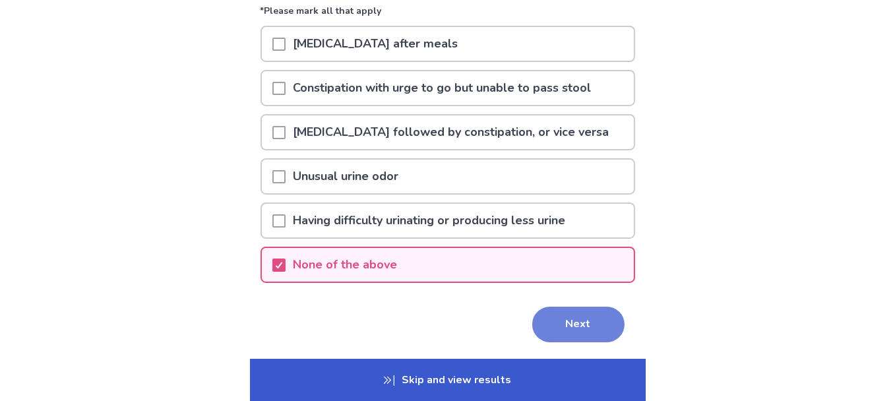
click at [563, 317] on button "Next" at bounding box center [578, 325] width 92 height 36
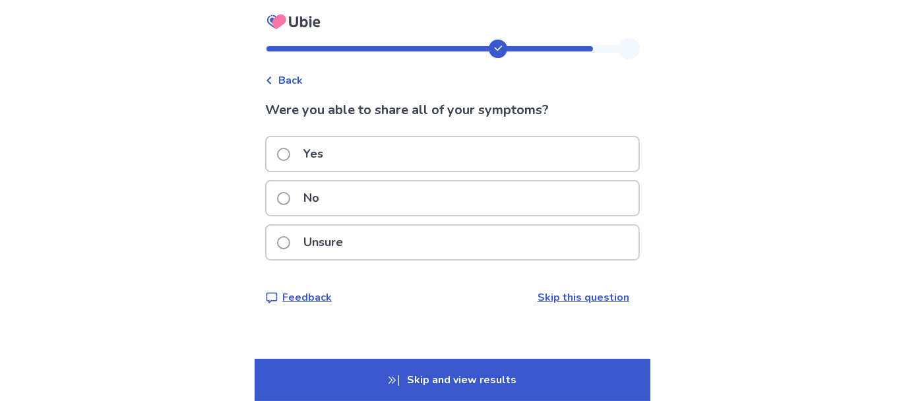
click at [290, 154] on span at bounding box center [283, 154] width 13 height 13
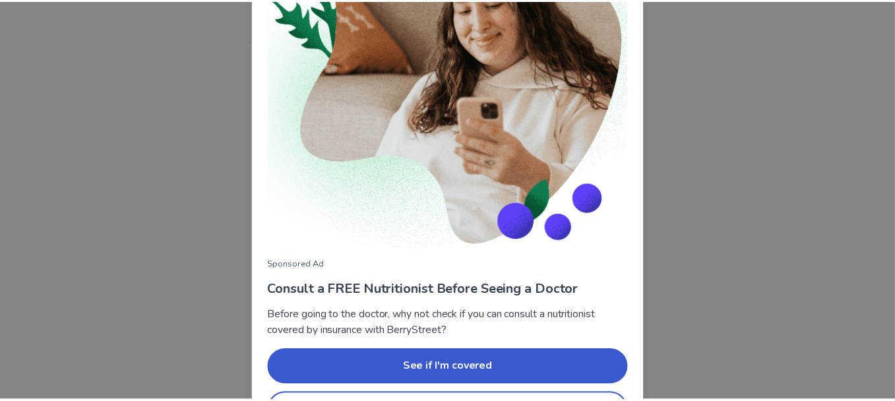
scroll to position [175, 0]
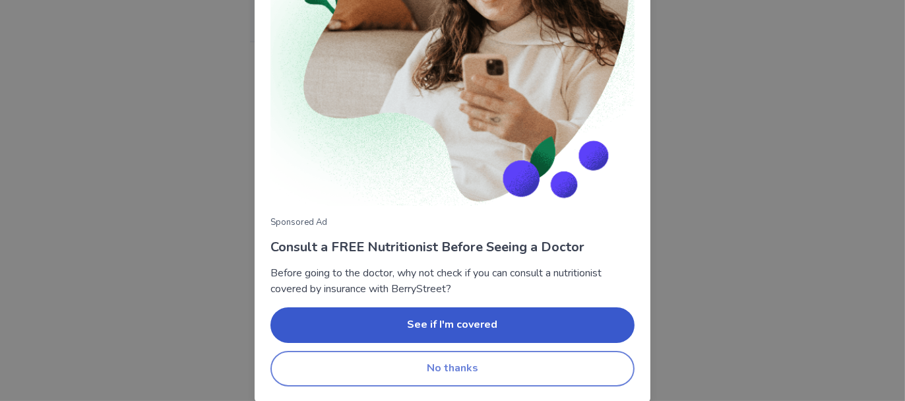
click at [487, 369] on button "No thanks" at bounding box center [452, 369] width 364 height 36
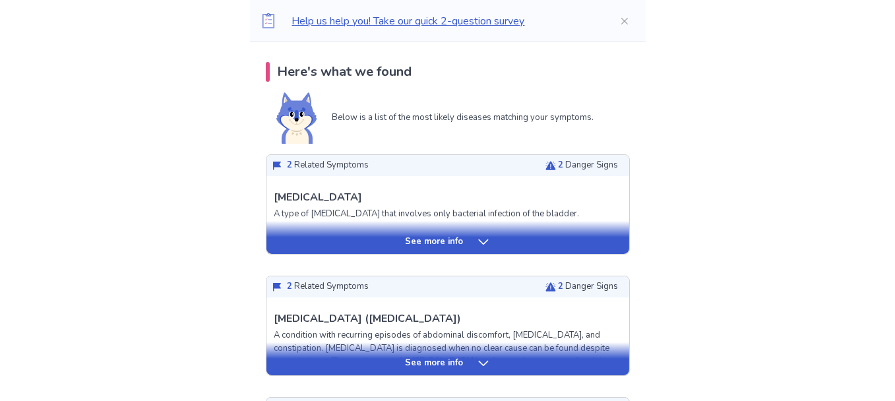
click at [469, 237] on div "See more info" at bounding box center [447, 241] width 363 height 13
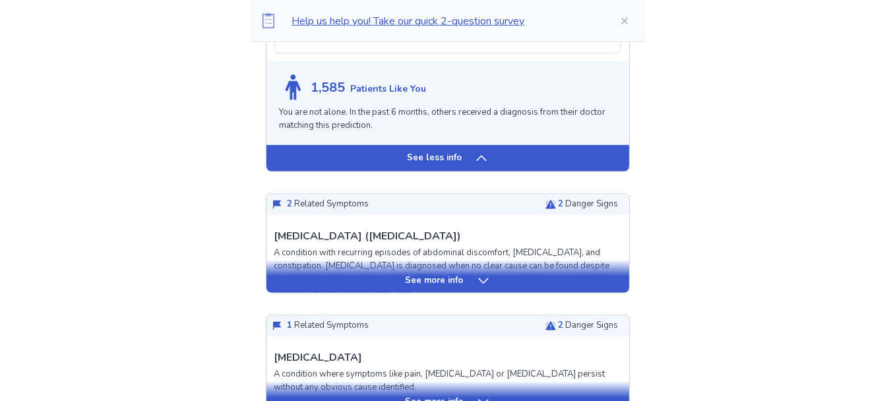
scroll to position [1319, 0]
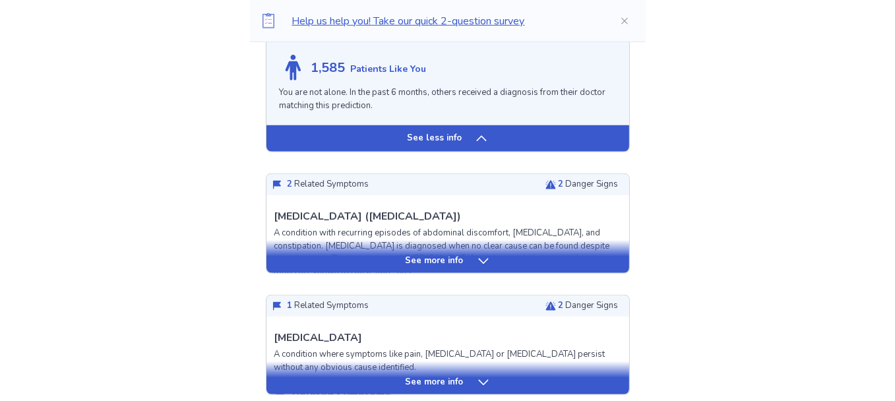
click at [447, 268] on p "See more info" at bounding box center [435, 261] width 58 height 13
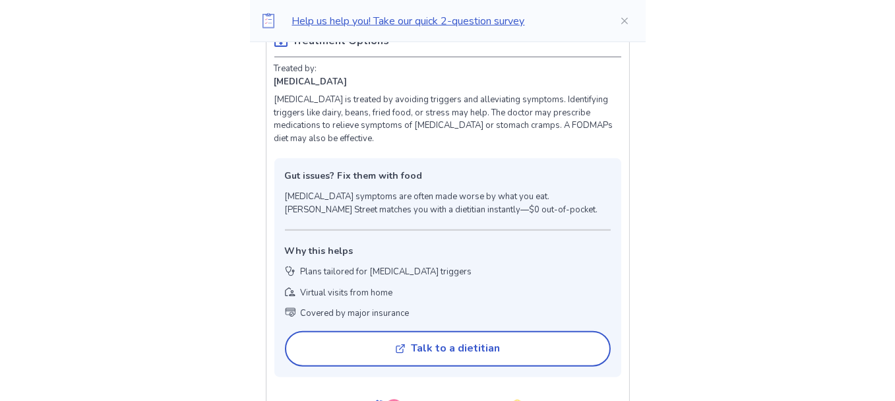
scroll to position [1979, 0]
